Goal: Check status: Check status

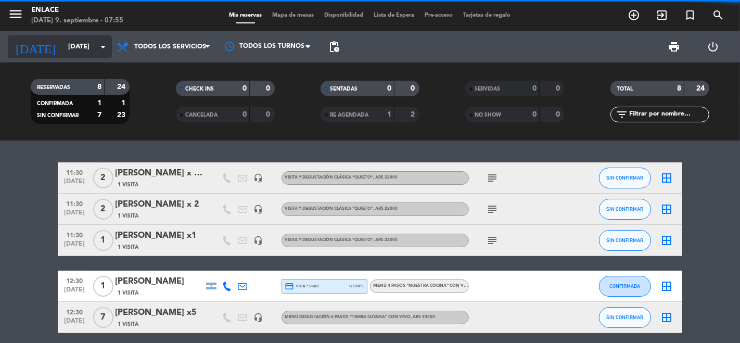
click at [81, 54] on input "dom. 7 sep." at bounding box center [108, 46] width 91 height 19
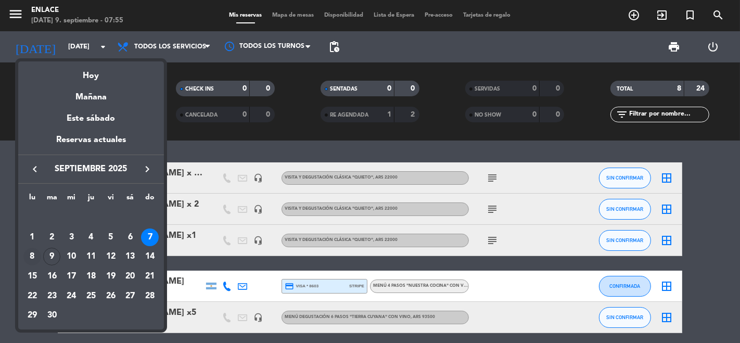
click at [34, 260] on div "8" at bounding box center [32, 257] width 18 height 18
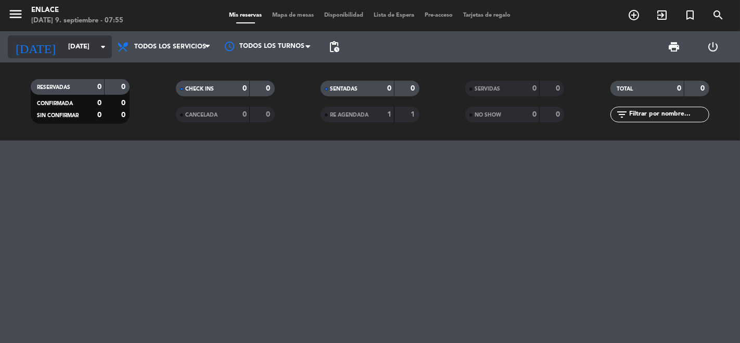
click at [82, 51] on input "lun. 8 sep." at bounding box center [108, 46] width 91 height 19
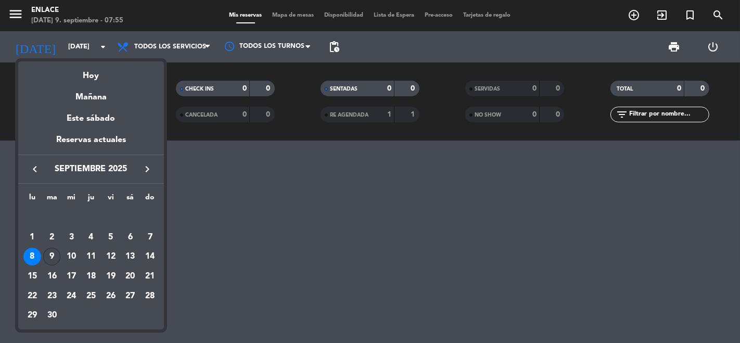
click at [50, 259] on div "9" at bounding box center [52, 257] width 18 height 18
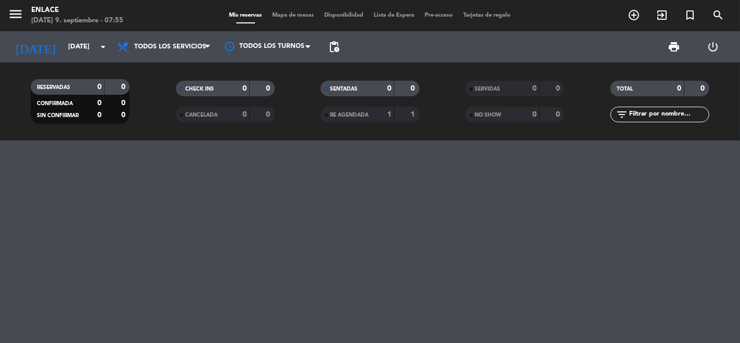
type input "[DATE]"
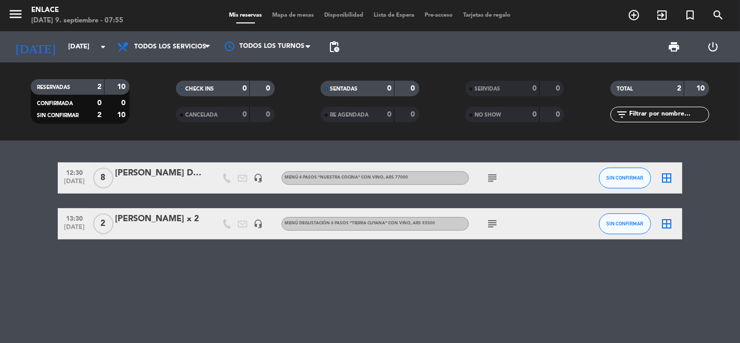
click at [141, 219] on div "[PERSON_NAME] x 2" at bounding box center [159, 219] width 88 height 14
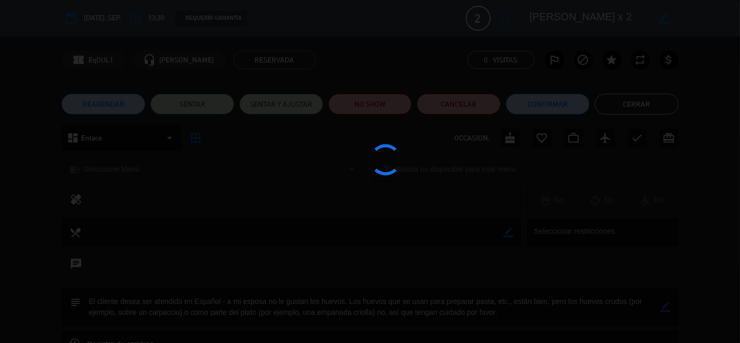
click at [141, 219] on div at bounding box center [370, 171] width 740 height 343
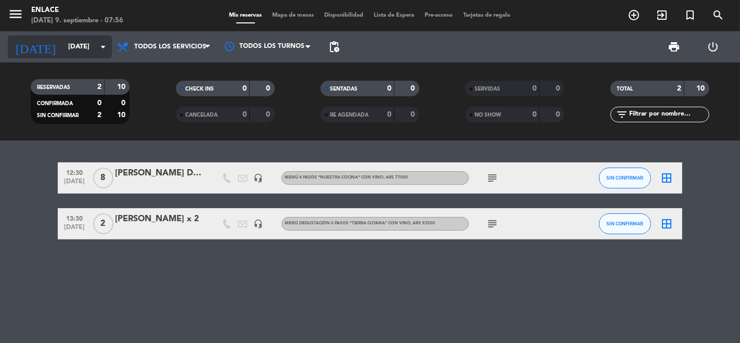
click at [85, 37] on input "[DATE]" at bounding box center [108, 46] width 91 height 19
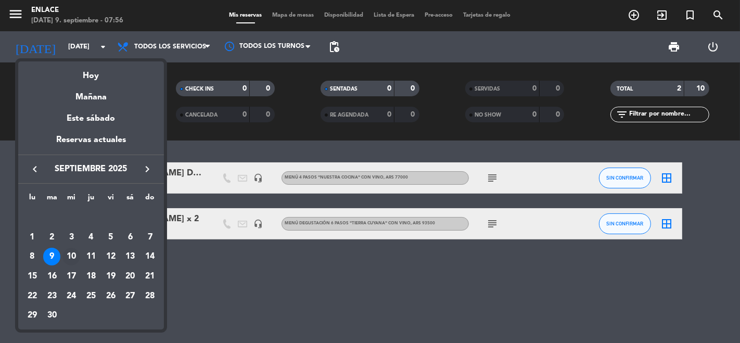
click at [70, 248] on div "10" at bounding box center [71, 257] width 18 height 18
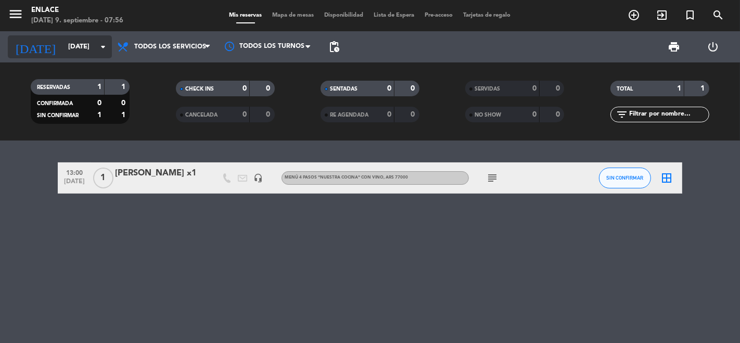
click at [73, 40] on input "[DATE]" at bounding box center [108, 46] width 91 height 19
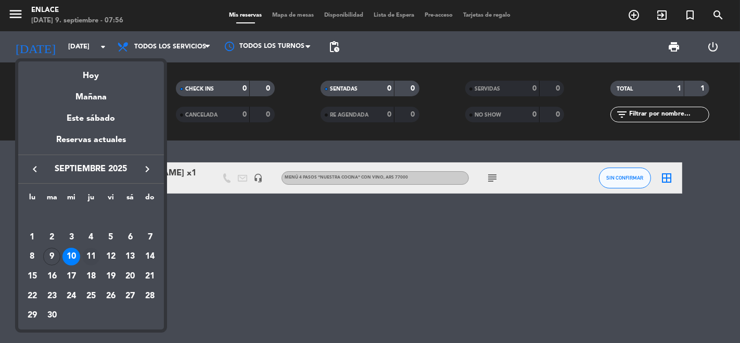
click at [94, 257] on div "11" at bounding box center [91, 257] width 18 height 18
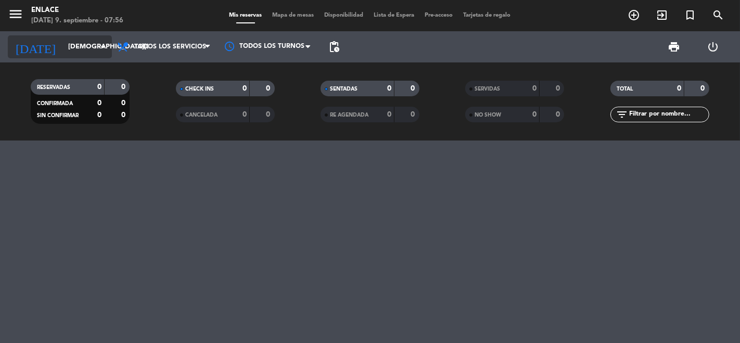
click at [104, 54] on input "[DEMOGRAPHIC_DATA][DATE]" at bounding box center [108, 46] width 91 height 19
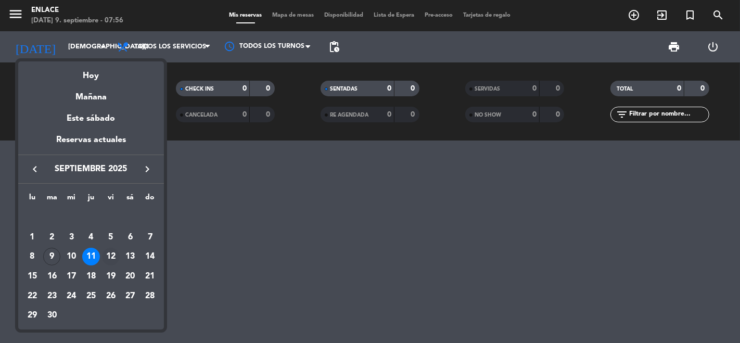
click at [109, 251] on div "12" at bounding box center [111, 257] width 18 height 18
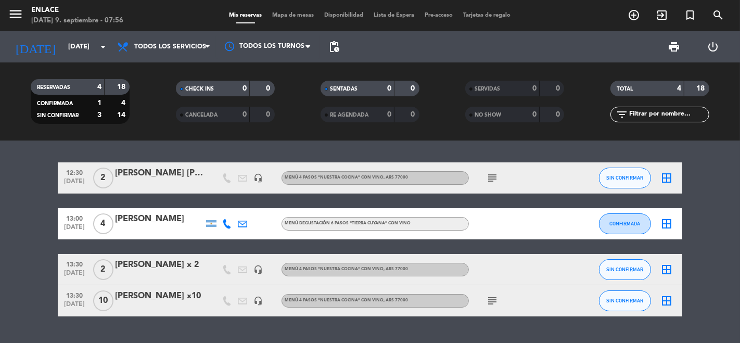
click at [75, 326] on div "12:30 [DATE] 2 [PERSON_NAME] [PERSON_NAME] x2 headset_mic Menú 4 pasos "NUESTRA…" at bounding box center [370, 242] width 740 height 202
click at [156, 55] on span "Todos los servicios" at bounding box center [164, 46] width 104 height 23
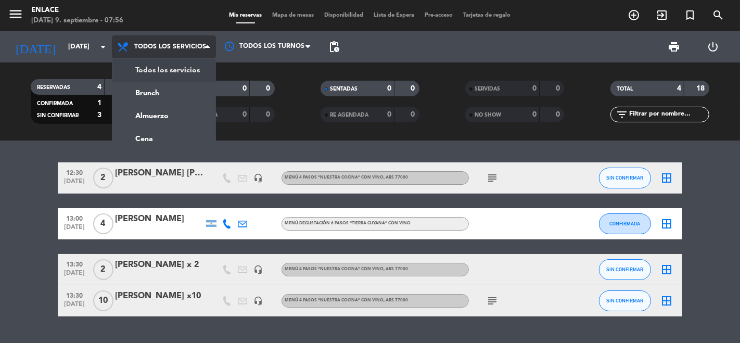
click at [160, 70] on div "menu Enlace [DATE] 9. septiembre - 07:56 Mis reservas Mapa de mesas Disponibili…" at bounding box center [370, 70] width 740 height 141
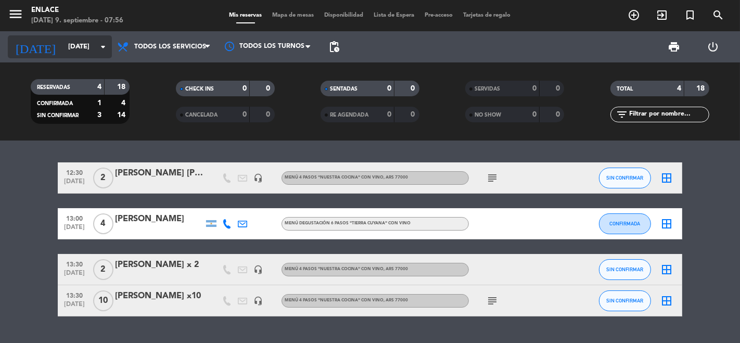
click at [82, 53] on input "[DATE]" at bounding box center [108, 46] width 91 height 19
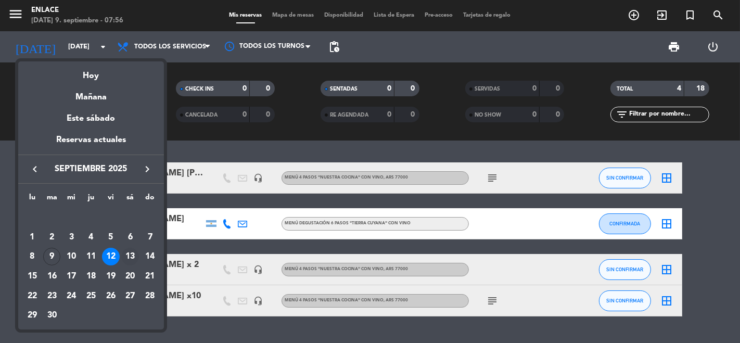
click at [129, 255] on div "13" at bounding box center [130, 257] width 18 height 18
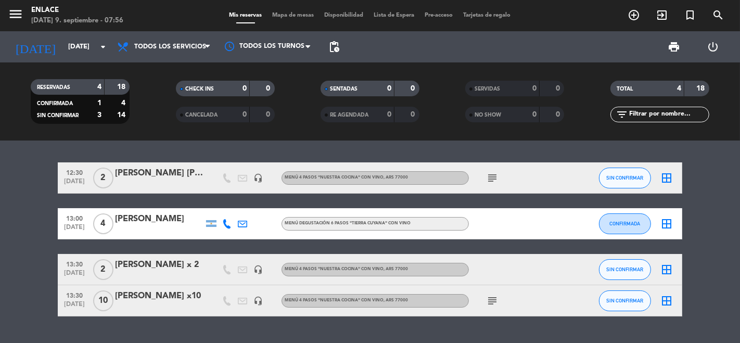
type input "[DATE]"
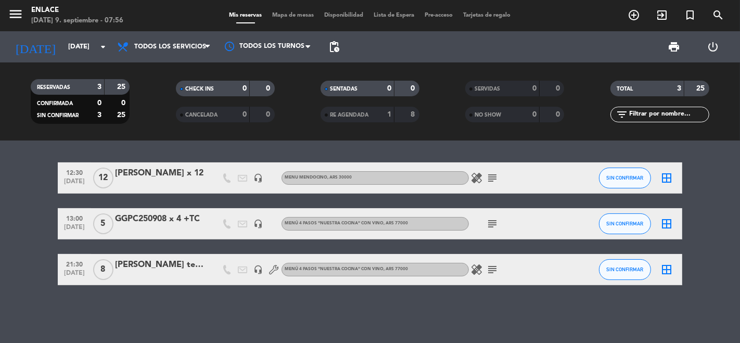
click at [162, 261] on div "[PERSON_NAME] teste x10" at bounding box center [159, 265] width 88 height 14
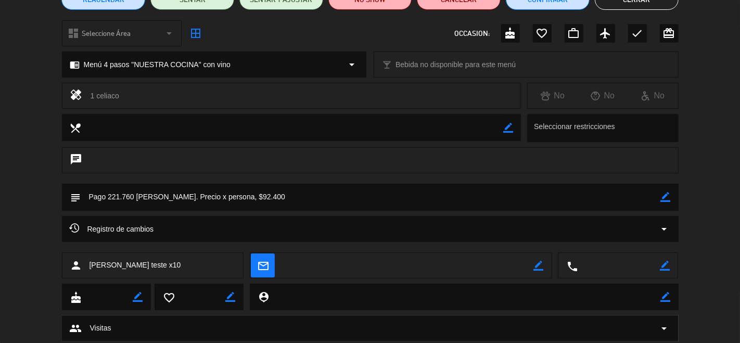
scroll to position [105, 0]
